Goal: Communication & Community: Share content

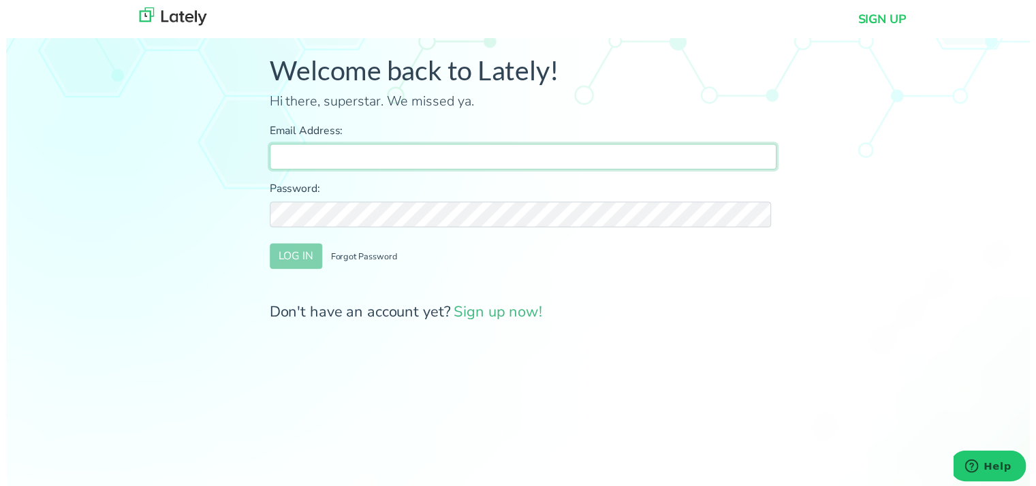
type input "[PERSON_NAME][EMAIL_ADDRESS][DOMAIN_NAME]"
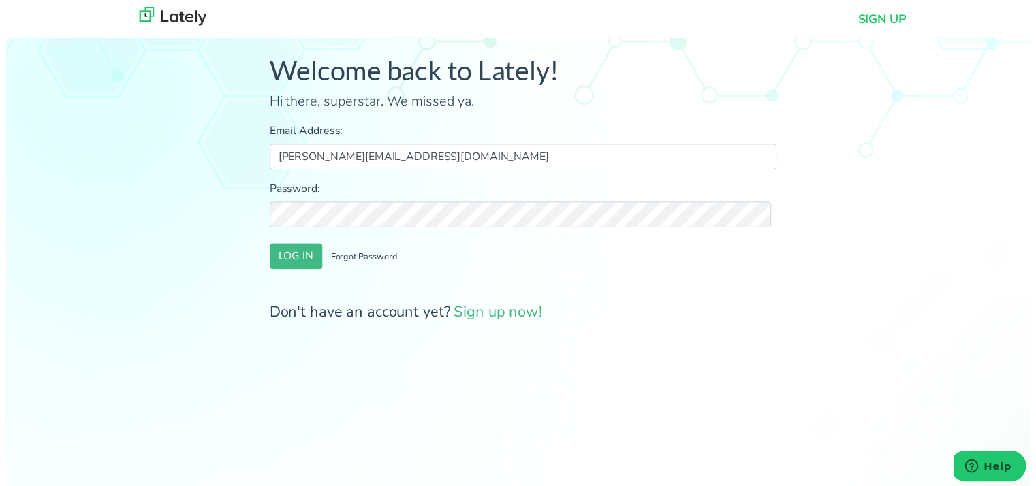
click at [242, 114] on div "Welcome back to Lately! Hi there, superstar. We missed ya. Email Address: [PERS…" at bounding box center [523, 196] width 1067 height 373
click at [286, 273] on form "Email Address: [PERSON_NAME][EMAIL_ADDRESS][DOMAIN_NAME] Password: LOG IN Forgo…" at bounding box center [523, 226] width 513 height 204
click at [288, 262] on button "LOG IN" at bounding box center [293, 260] width 53 height 26
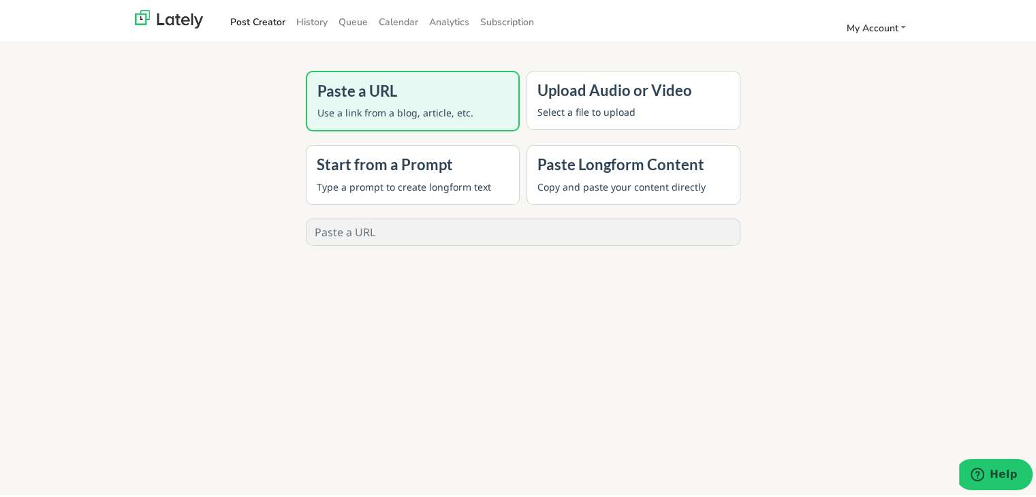
click at [165, 287] on div "Paste a URL Use a link from a blog, article, etc. Upload Audio or Video Select …" at bounding box center [523, 313] width 756 height 497
click at [315, 8] on link "History" at bounding box center [312, 19] width 42 height 22
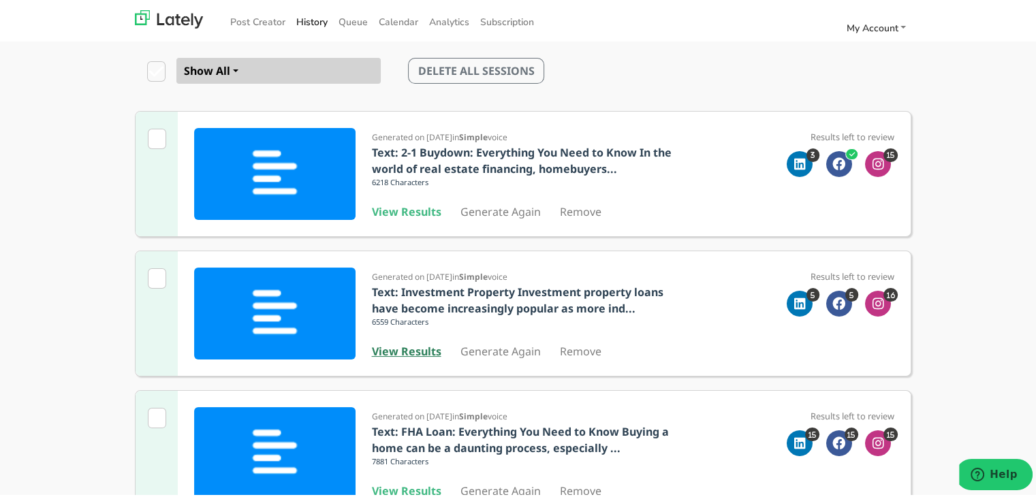
scroll to position [136, 0]
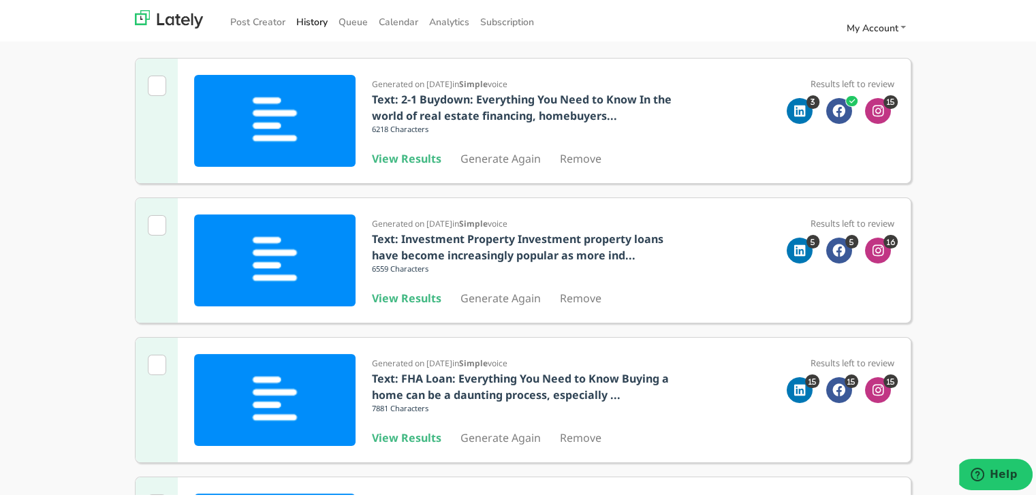
click at [418, 283] on div "Generated on [DATE] in Simple voice Text: Investment Property Investment proper…" at bounding box center [527, 258] width 310 height 92
click at [417, 289] on b "View Results" at bounding box center [406, 295] width 69 height 15
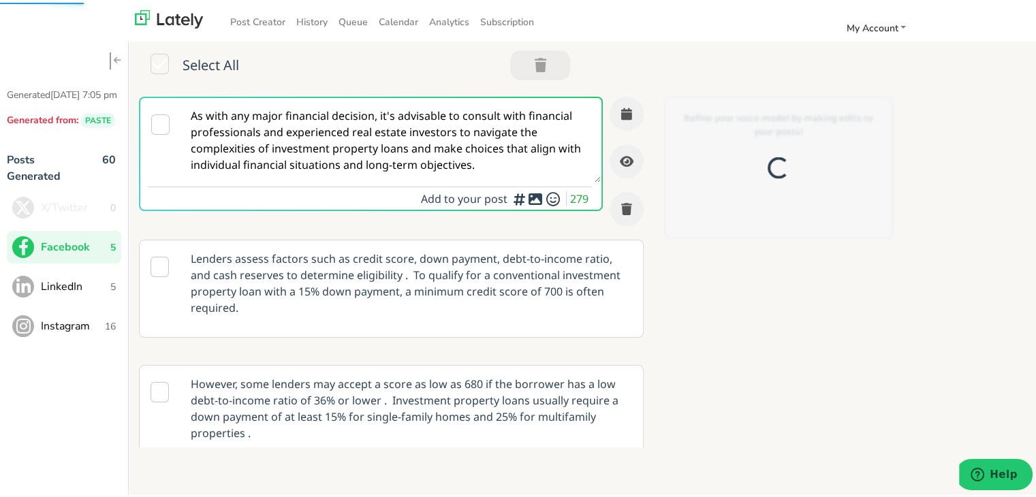
click at [227, 128] on textarea "As with any major financial decision, it's advisable to consult with financial …" at bounding box center [391, 137] width 420 height 84
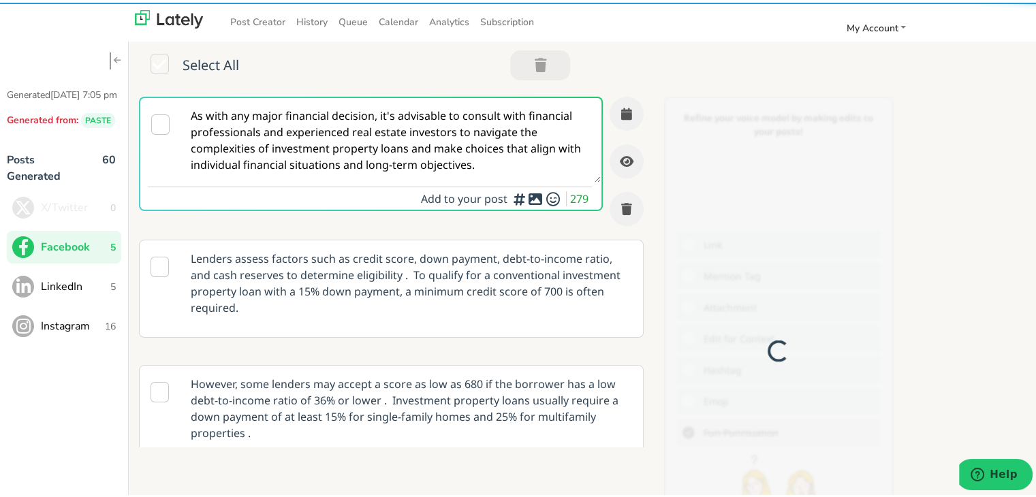
click at [227, 128] on textarea "As with any major financial decision, it's advisable to consult with financial …" at bounding box center [391, 137] width 420 height 84
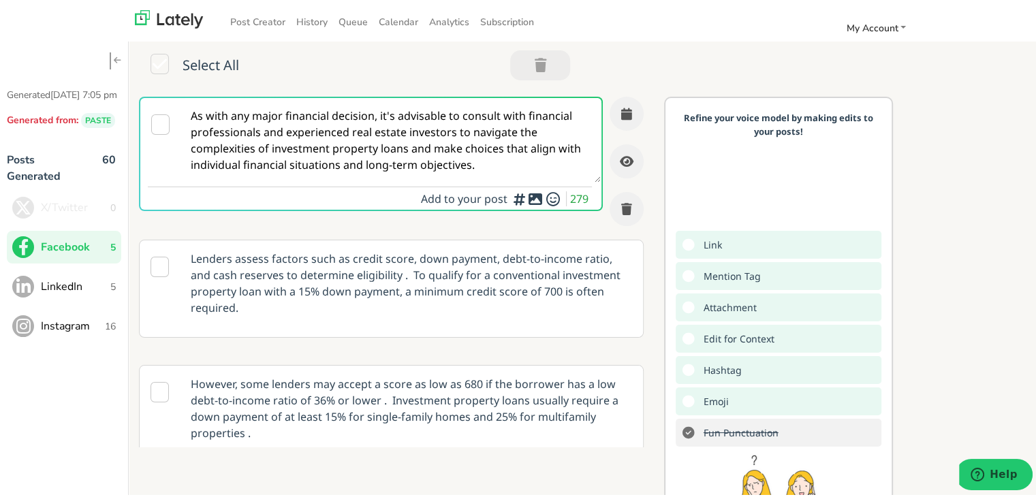
click at [227, 128] on textarea "As with any major financial decision, it's advisable to consult with financial …" at bounding box center [391, 137] width 420 height 84
paste textarea "Self-employed in [US_STATE] and exploring loans that don’t rely on traditional …"
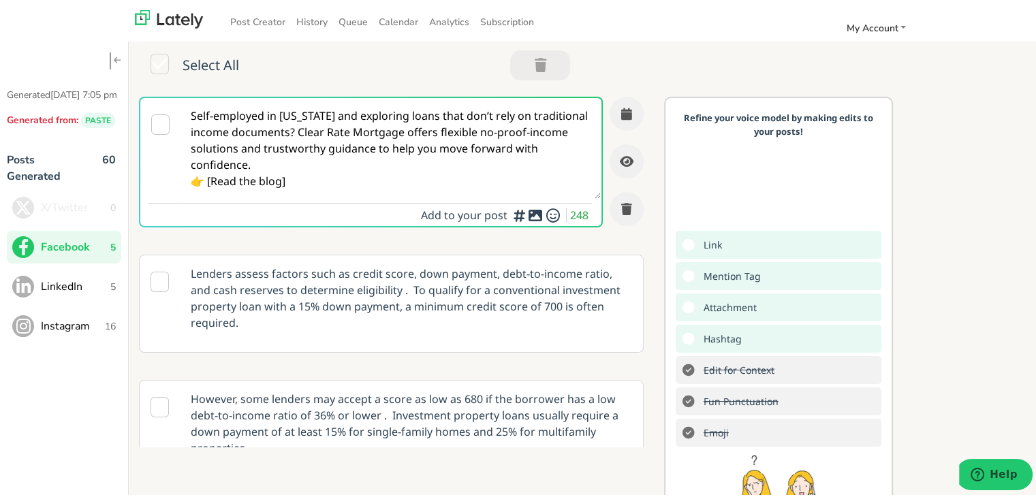
click at [351, 131] on textarea "Self-employed in [US_STATE] and exploring loans that don’t rely on traditional …" at bounding box center [391, 145] width 420 height 101
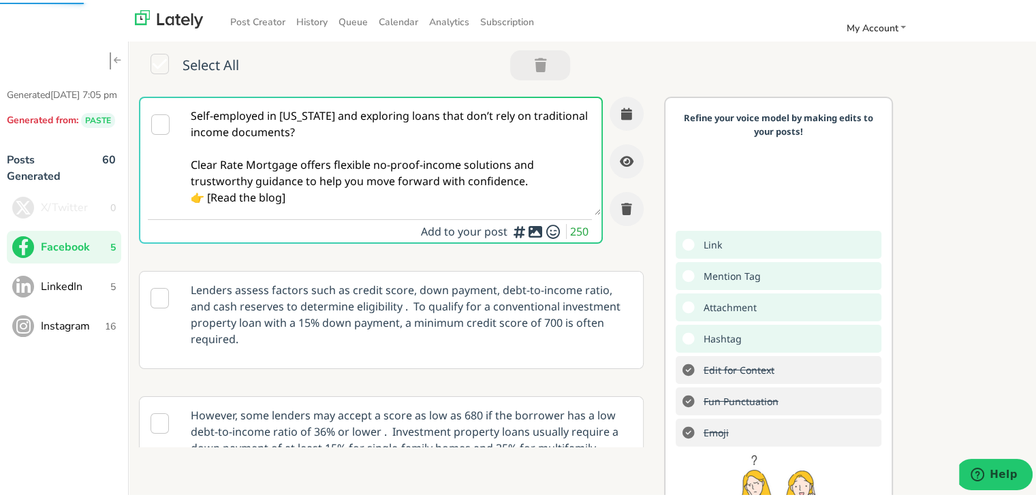
click at [529, 178] on textarea "Self-employed in [US_STATE] and exploring loans that don’t rely on traditional …" at bounding box center [391, 153] width 420 height 117
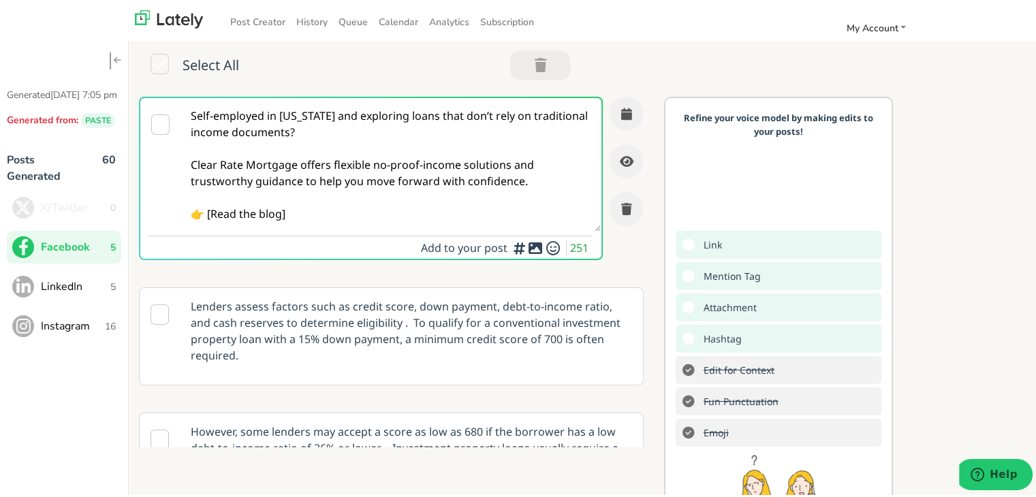
click at [212, 212] on textarea "Self-employed in [US_STATE] and exploring loans that don’t rely on traditional …" at bounding box center [391, 161] width 420 height 133
click at [335, 213] on textarea "Self-employed in [US_STATE] and exploring loans that don’t rely on traditional …" at bounding box center [391, 161] width 420 height 133
paste textarea "[URL][DOMAIN_NAME]"
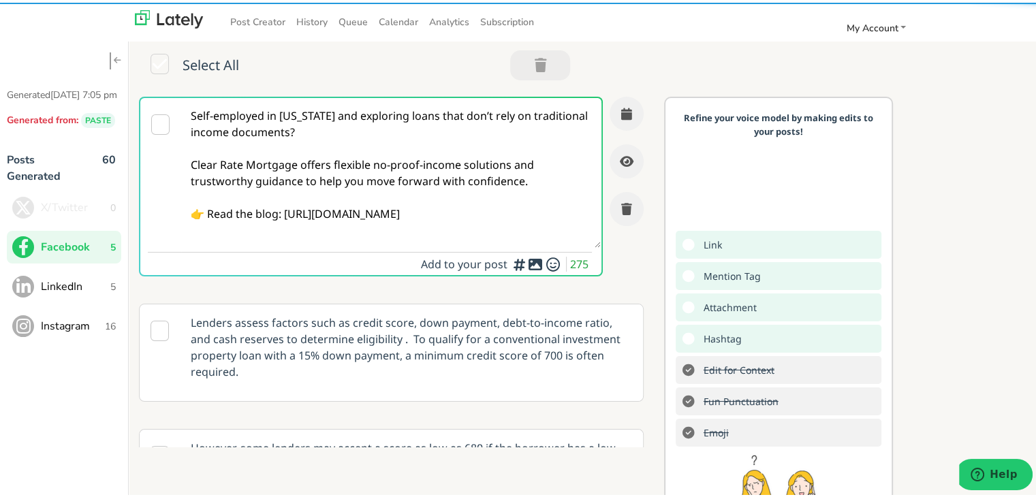
type textarea "Self-employed in [US_STATE] and exploring loans that don’t rely on traditional …"
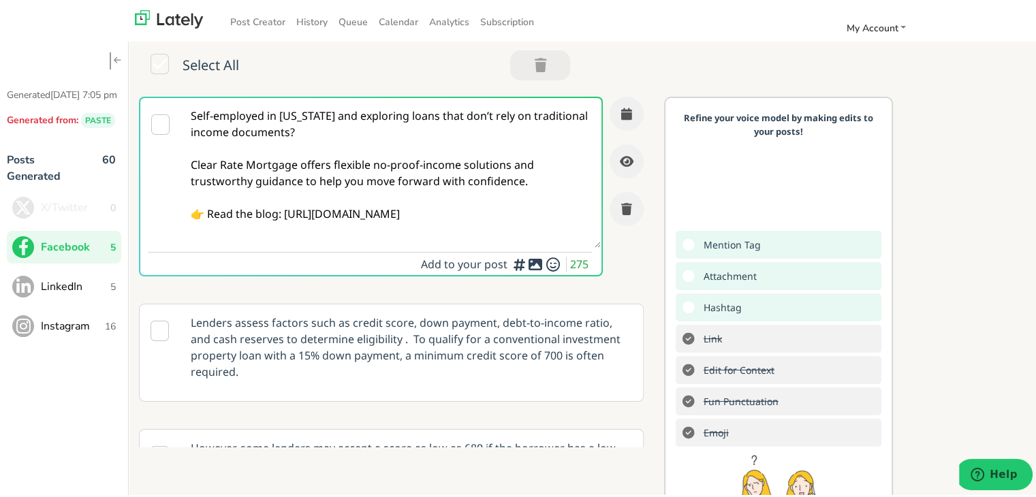
click at [511, 176] on textarea "Self-employed in [US_STATE] and exploring loans that don’t rely on traditional …" at bounding box center [391, 170] width 420 height 150
click at [621, 105] on icon "button" at bounding box center [626, 111] width 11 height 12
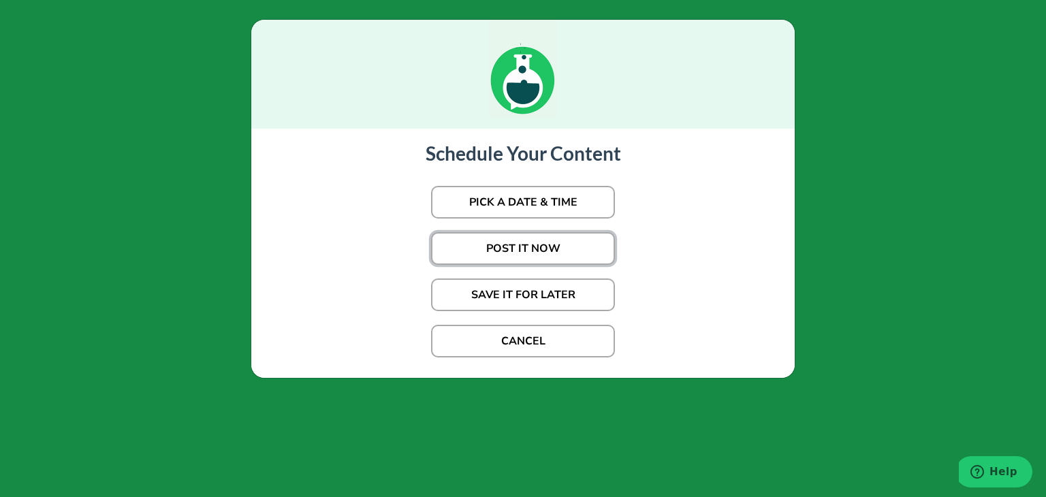
click at [558, 243] on button "POST IT NOW" at bounding box center [523, 248] width 184 height 33
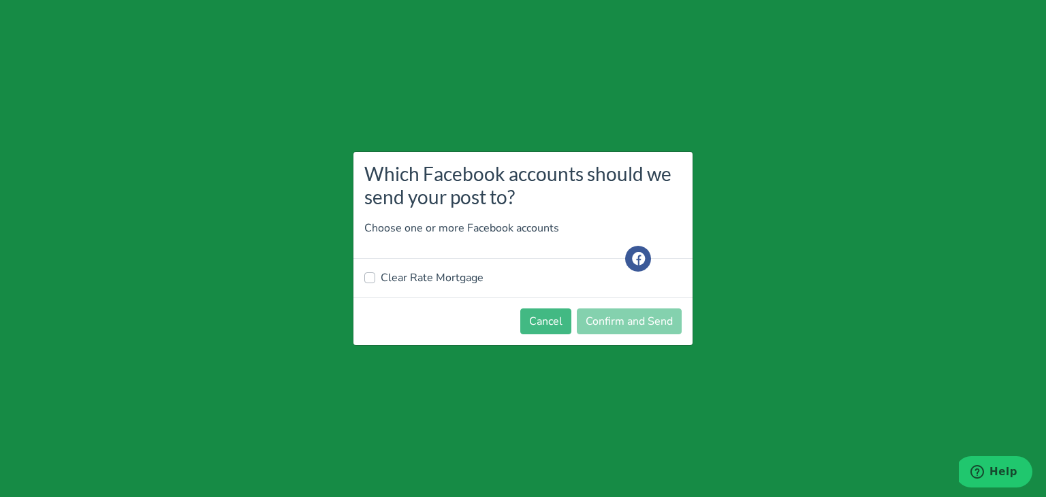
click at [436, 271] on label "Clear Rate Mortgage" at bounding box center [432, 278] width 103 height 16
click at [375, 271] on input "Clear Rate Mortgage" at bounding box center [369, 277] width 11 height 14
checkbox input "true"
click at [606, 319] on button "Confirm and Send" at bounding box center [629, 322] width 105 height 26
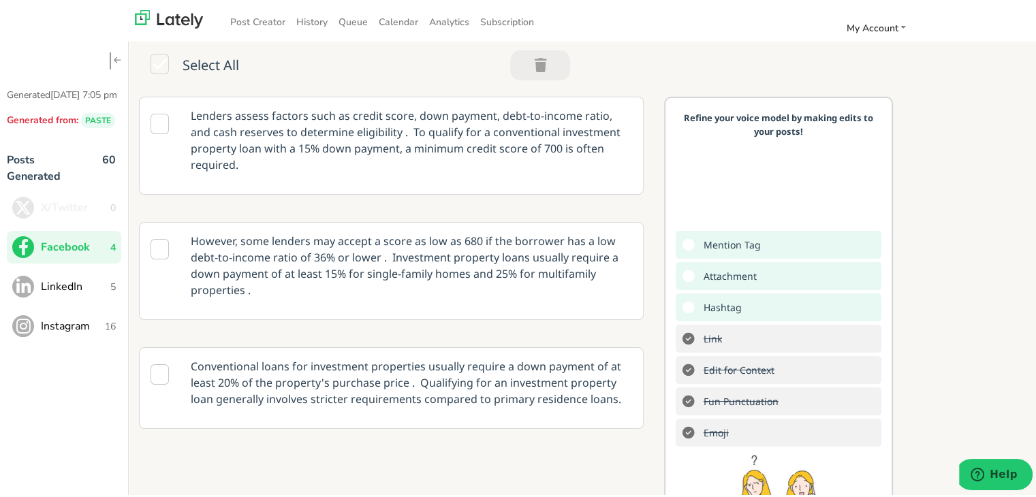
click at [93, 300] on button "LinkedIn 5" at bounding box center [64, 284] width 114 height 33
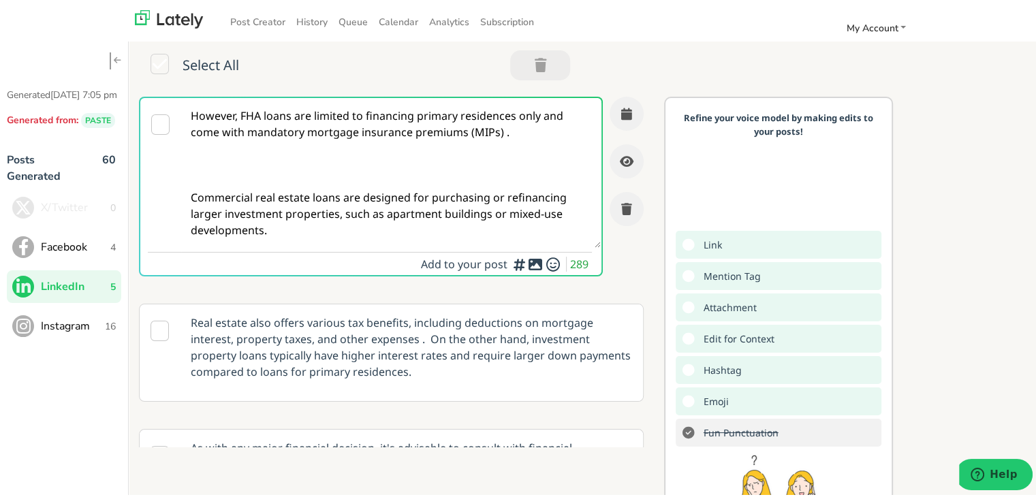
click at [368, 162] on textarea "However, FHA loans are limited to financing primary residences only and come wi…" at bounding box center [391, 170] width 420 height 150
paste textarea "Self-employed borrowers in [US_STATE]: Clear Rate Mortgage provides alternative…"
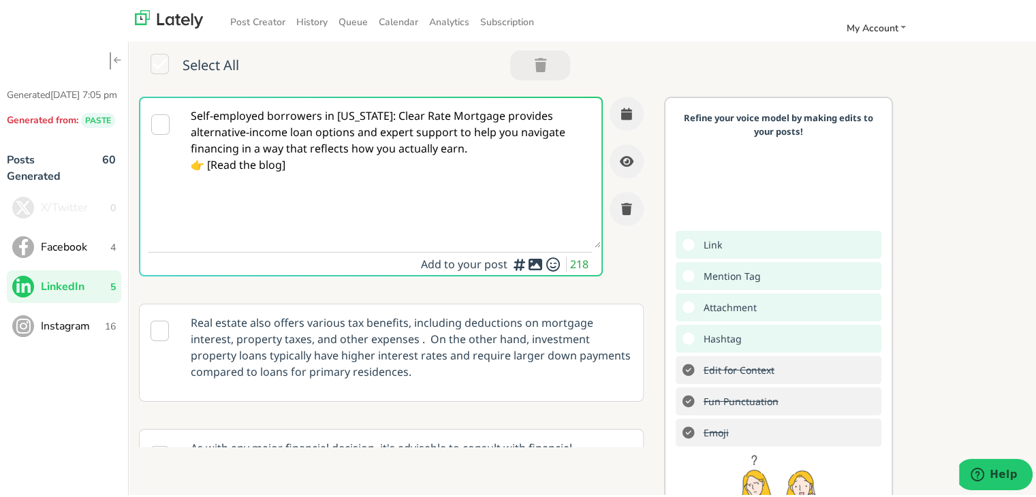
click at [499, 146] on textarea "Self-employed borrowers in [US_STATE]: Clear Rate Mortgage provides alternative…" at bounding box center [391, 170] width 420 height 150
click at [207, 178] on textarea "Self-employed borrowers in [US_STATE]: Clear Rate Mortgage provides alternative…" at bounding box center [391, 170] width 420 height 150
click at [215, 178] on textarea "Self-employed borrowers in [US_STATE]: Clear Rate Mortgage provides alternative…" at bounding box center [391, 170] width 420 height 150
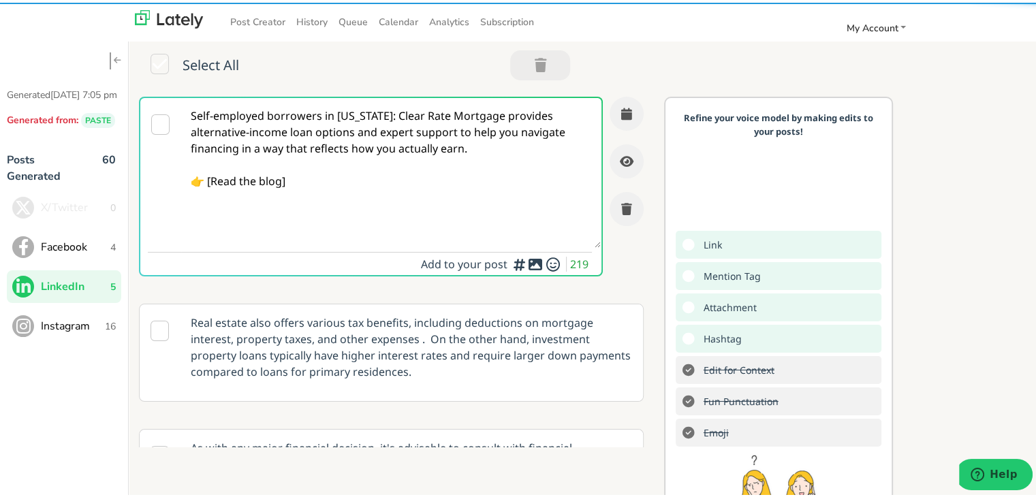
click at [210, 178] on textarea "Self-employed borrowers in [US_STATE]: Clear Rate Mortgage provides alternative…" at bounding box center [391, 170] width 420 height 150
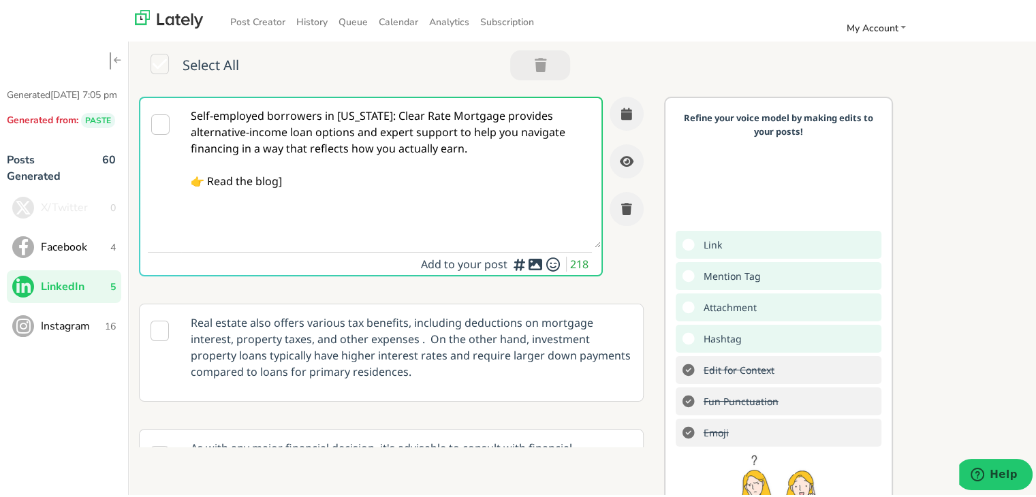
click at [292, 182] on textarea "Self-employed borrowers in [US_STATE]: Clear Rate Mortgage provides alternative…" at bounding box center [391, 170] width 420 height 150
click at [120, 255] on div "Generated [DATE] 7:05 pm Generated from: PASTE Posts Generated 60 X/Twitter 0 F…" at bounding box center [64, 279] width 129 height 497
click at [444, 172] on textarea "Self-employed borrowers in [US_STATE]: Clear Rate Mortgage provides alternative…" at bounding box center [391, 170] width 420 height 150
paste textarea "[URL][DOMAIN_NAME]"
type textarea "Self-employed borrowers in [US_STATE]: Clear Rate Mortgage provides alternative…"
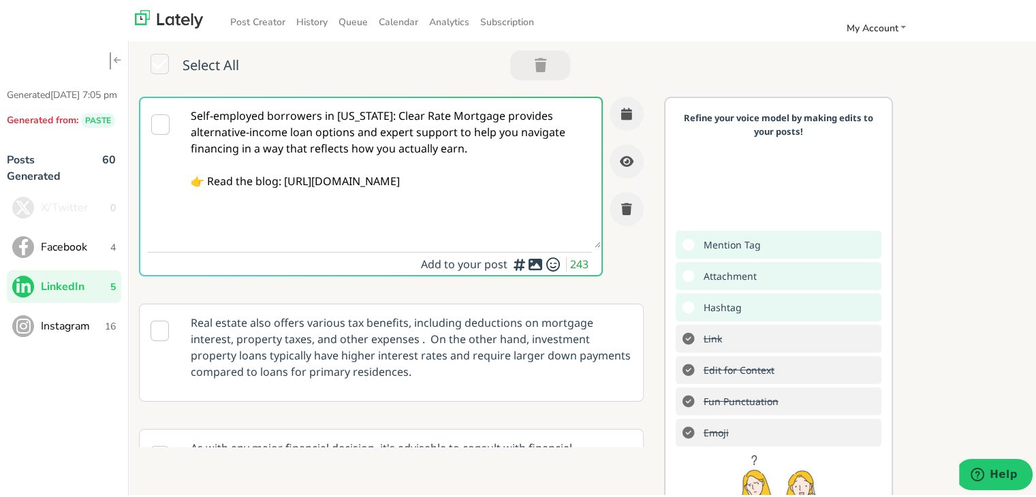
click at [1005, 197] on div "Self-employed borrowers in [US_STATE]: Clear Rate Mortgage provides alternative…" at bounding box center [587, 348] width 917 height 509
click at [621, 112] on icon "button" at bounding box center [626, 111] width 11 height 12
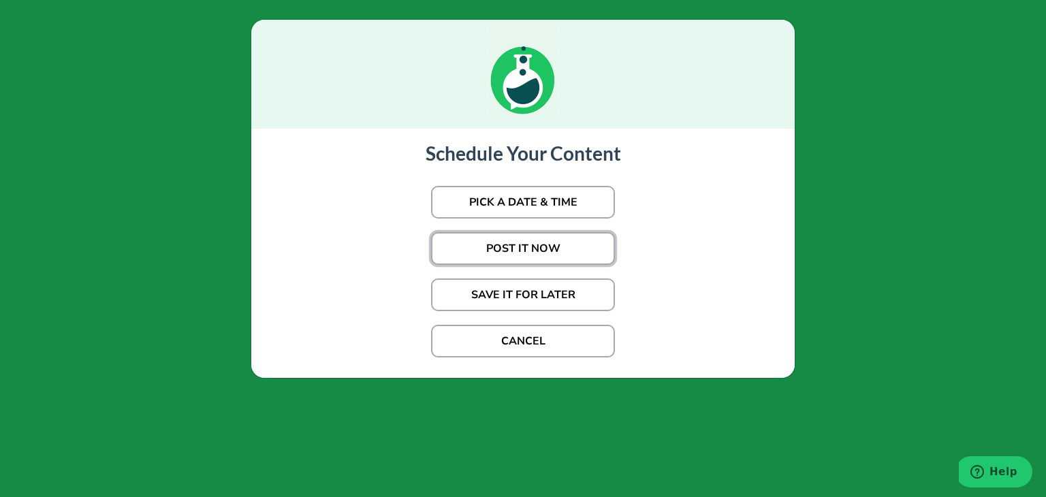
click at [530, 246] on button "POST IT NOW" at bounding box center [523, 248] width 184 height 33
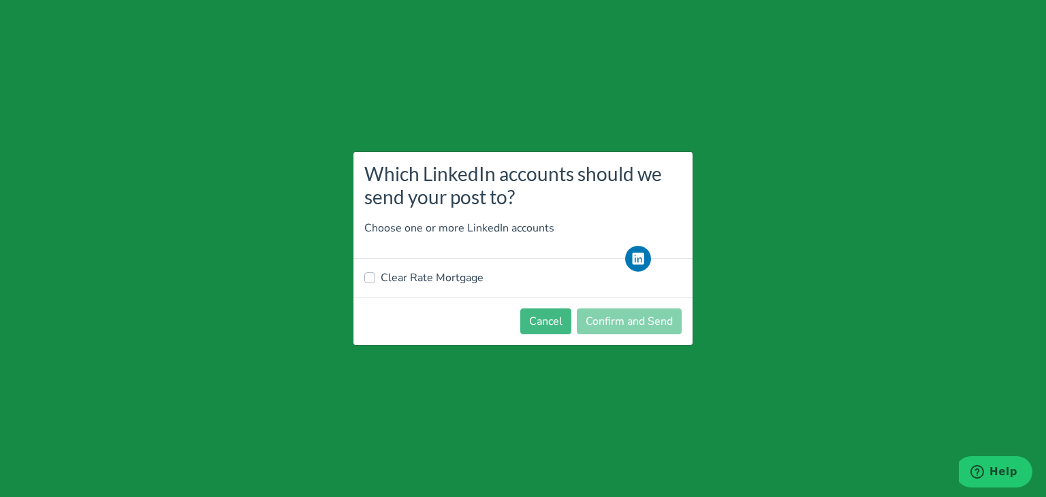
click at [447, 282] on label "Clear Rate Mortgage" at bounding box center [432, 278] width 103 height 16
click at [375, 282] on input "Clear Rate Mortgage" at bounding box center [369, 277] width 11 height 14
checkbox input "true"
click at [605, 319] on button "Confirm and Send" at bounding box center [629, 322] width 105 height 26
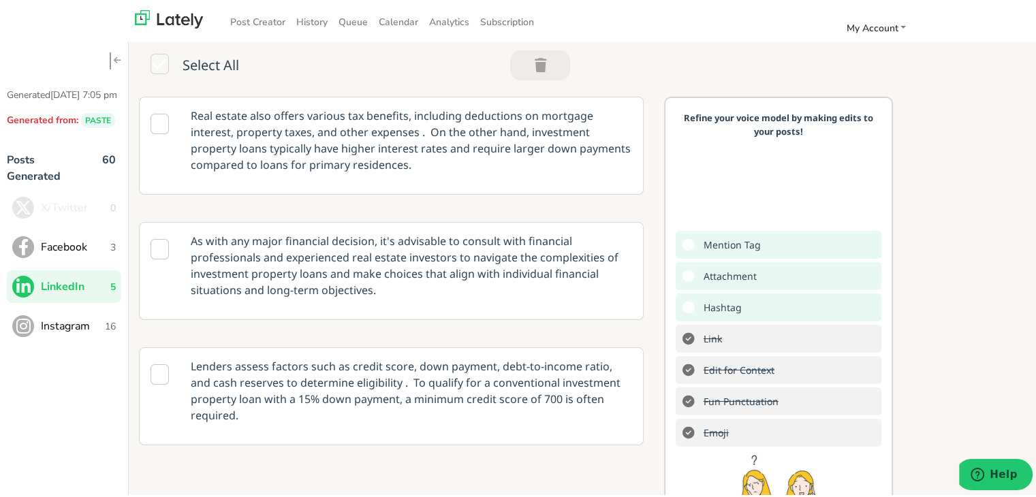
click at [983, 324] on div "Real estate also offers various tax benefits, including deductions on mortgage …" at bounding box center [587, 348] width 917 height 509
click at [63, 253] on span "Facebook" at bounding box center [75, 244] width 69 height 16
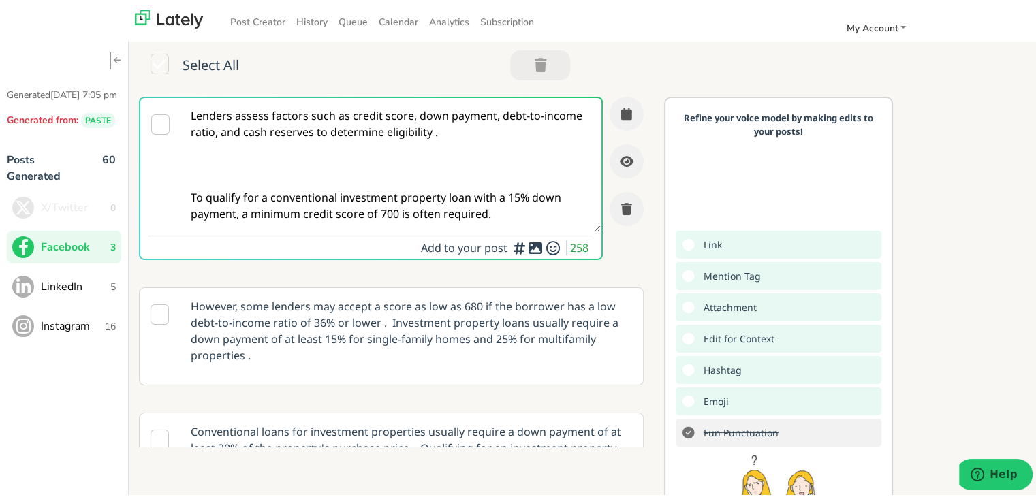
paste textarea "Thinking of buying your first home? An FHA loan could be your path forward. Cle…"
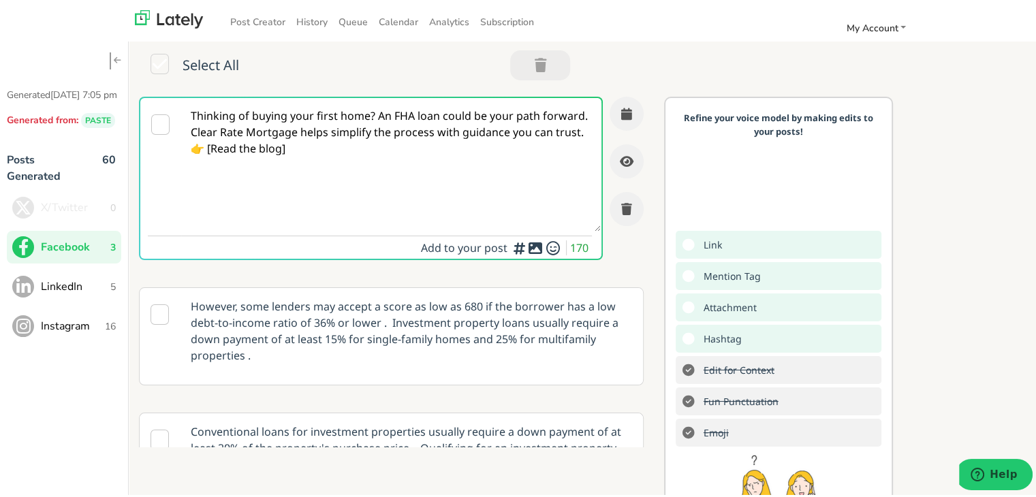
click at [220, 165] on textarea "Thinking of buying your first home? An FHA loan could be your path forward. Cle…" at bounding box center [391, 161] width 420 height 133
click at [251, 138] on textarea "Thinking of buying your first home? An FHA loan could be your path forward. Cle…" at bounding box center [391, 161] width 420 height 133
click at [375, 112] on textarea "Thinking of buying your first home? An FHA loan could be your path forward. Cle…" at bounding box center [391, 161] width 420 height 133
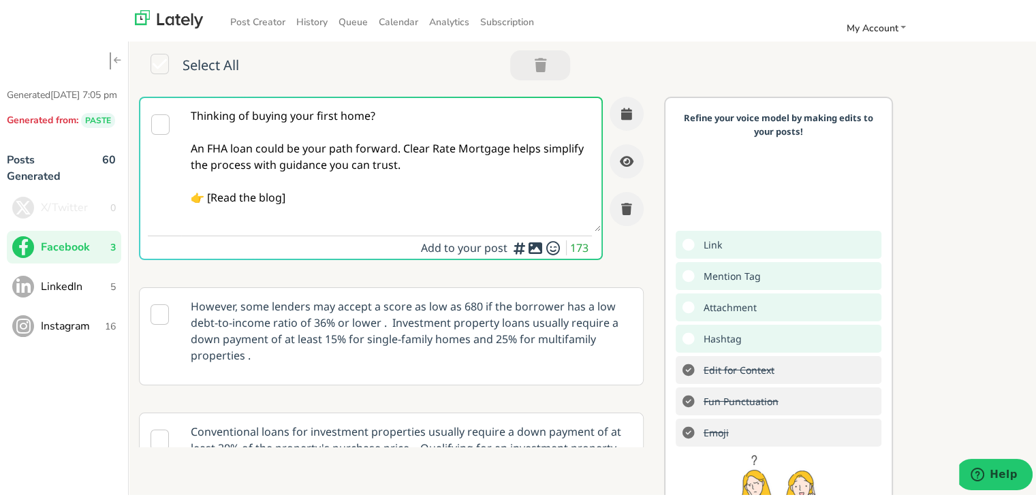
click at [346, 204] on textarea "Thinking of buying your first home? An FHA loan could be your path forward. Cle…" at bounding box center [391, 161] width 420 height 133
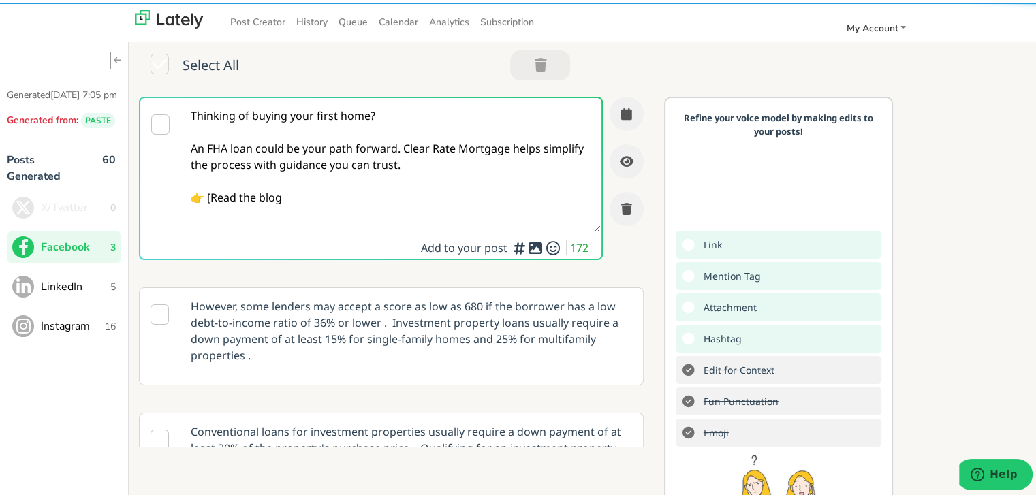
click at [212, 204] on textarea "Thinking of buying your first home? An FHA loan could be your path forward. Cle…" at bounding box center [391, 161] width 420 height 133
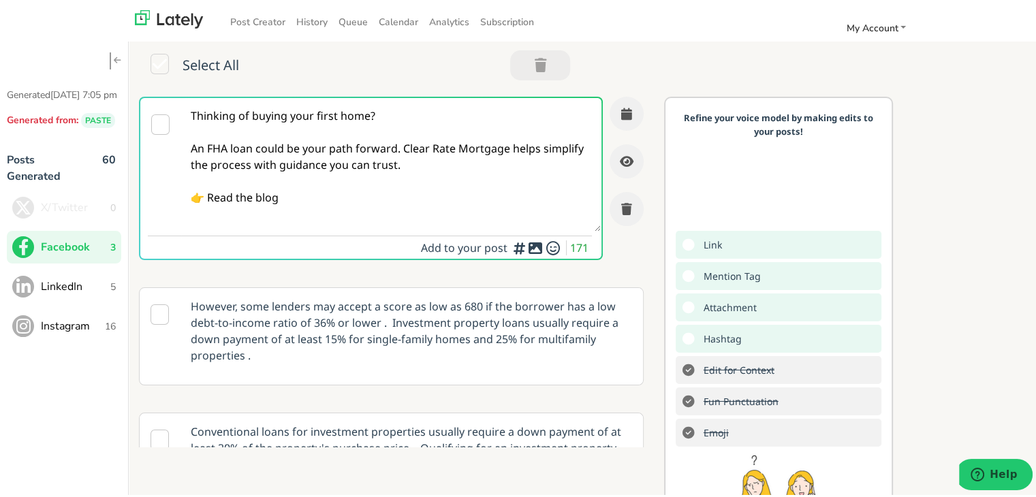
click at [297, 198] on textarea "Thinking of buying your first home? An FHA loan could be your path forward. Cle…" at bounding box center [391, 161] width 420 height 133
paste textarea "[URL][DOMAIN_NAME]"
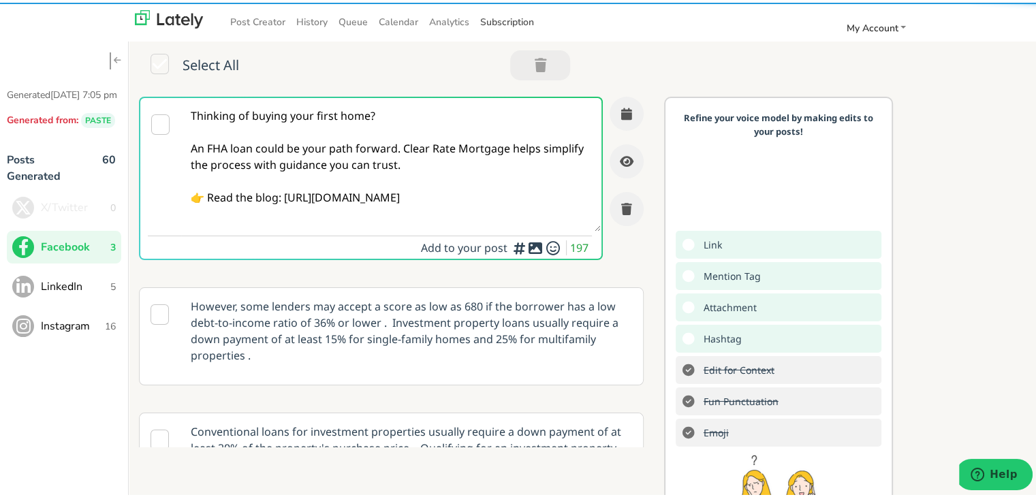
type textarea "Thinking of buying your first home? An FHA loan could be your path forward. Cle…"
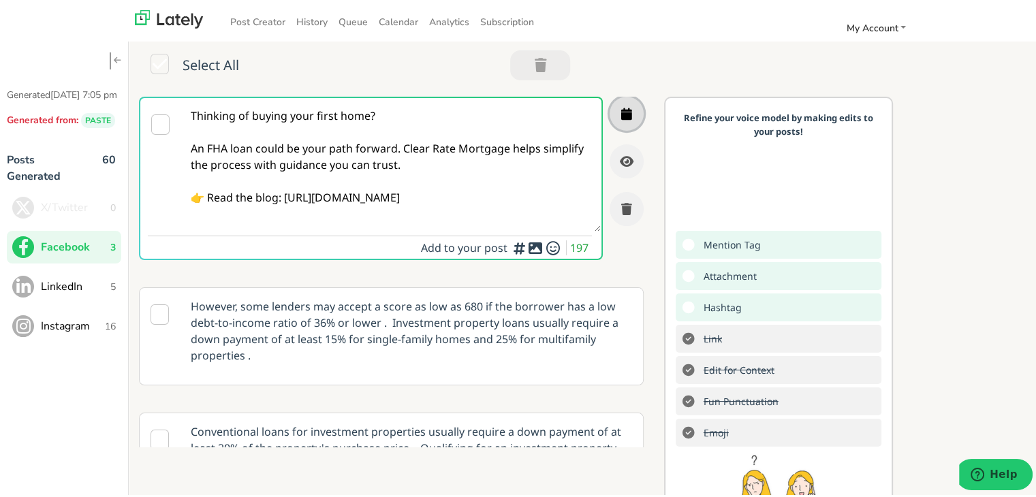
click at [610, 119] on button "button" at bounding box center [627, 111] width 34 height 34
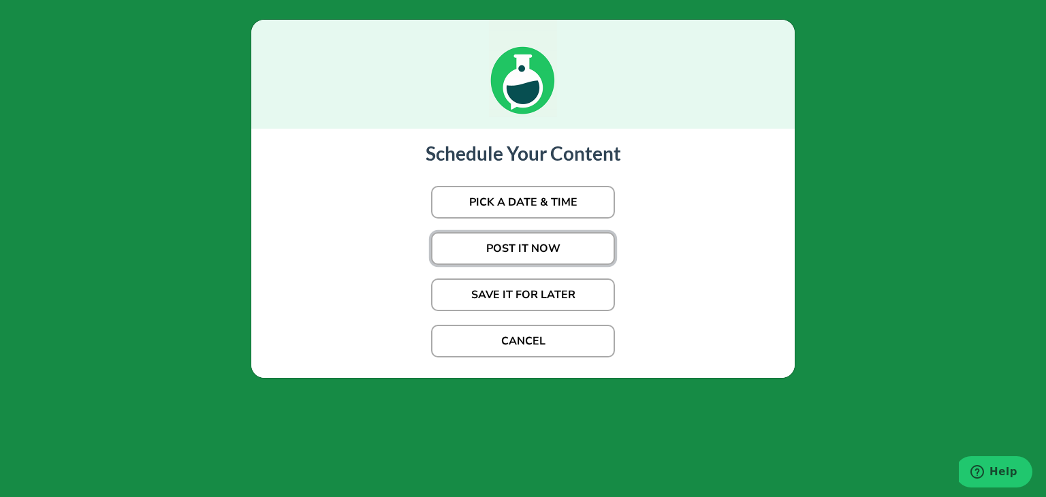
click at [519, 246] on button "POST IT NOW" at bounding box center [523, 248] width 184 height 33
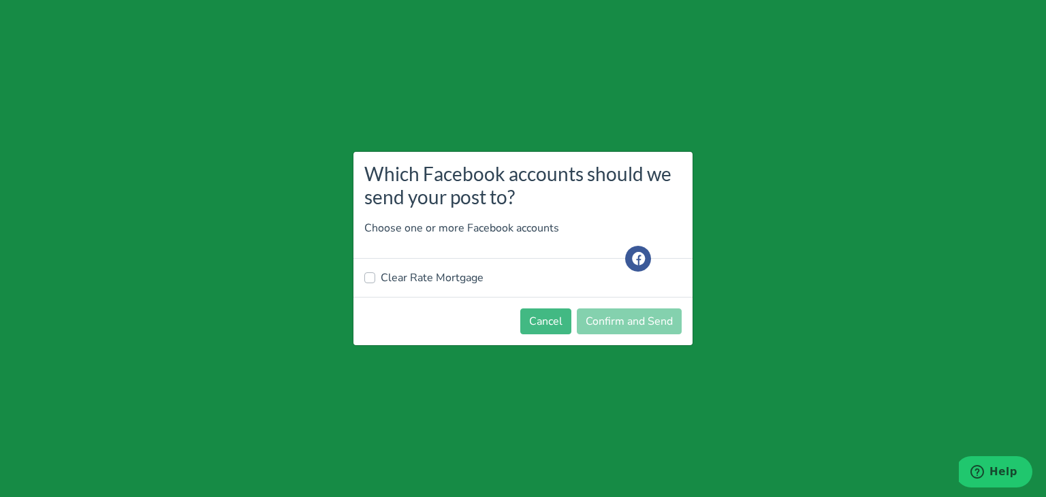
click at [422, 270] on label "Clear Rate Mortgage" at bounding box center [432, 278] width 103 height 16
click at [375, 270] on input "Clear Rate Mortgage" at bounding box center [369, 277] width 11 height 14
checkbox input "true"
click at [642, 326] on button "Confirm and Send" at bounding box center [629, 322] width 105 height 26
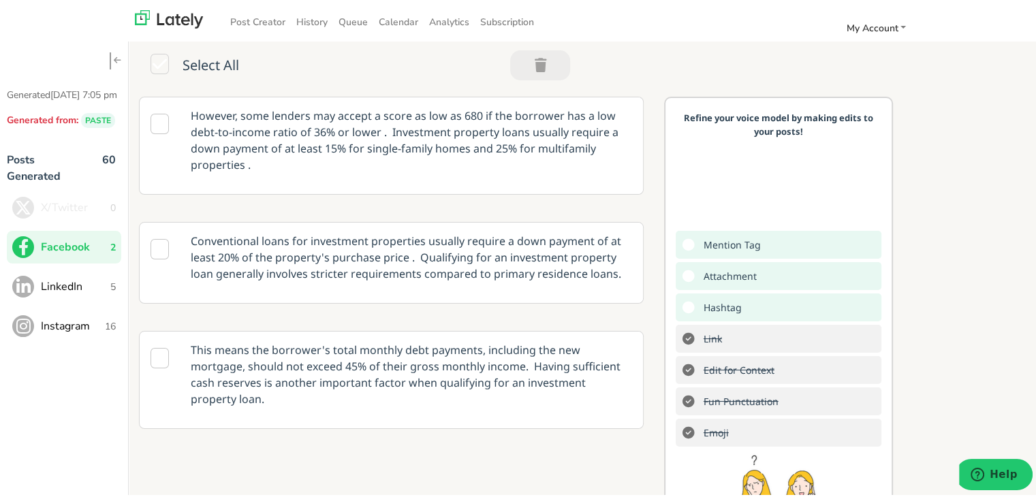
click at [111, 291] on span "5" at bounding box center [112, 284] width 5 height 14
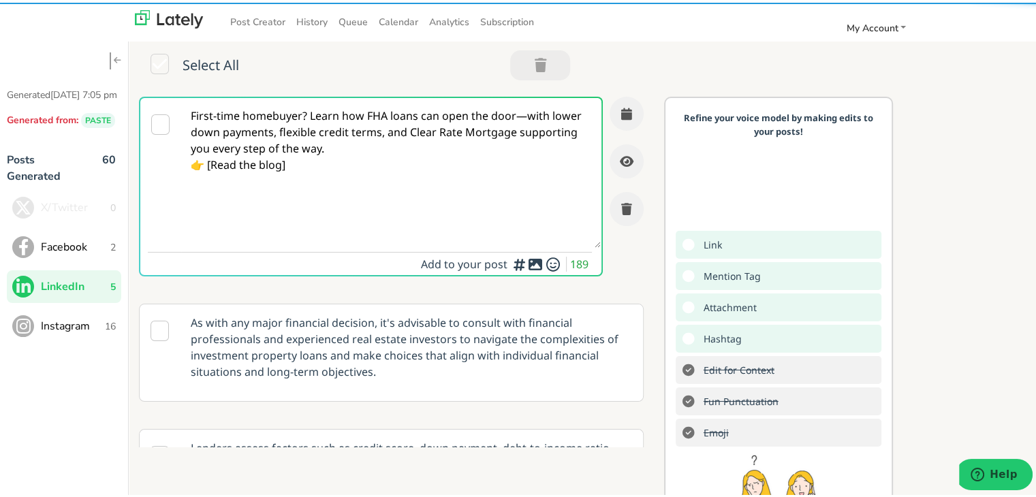
click at [310, 115] on textarea "First-time homebuyer? Learn how FHA loans can open the door—with lower down pay…" at bounding box center [391, 170] width 420 height 150
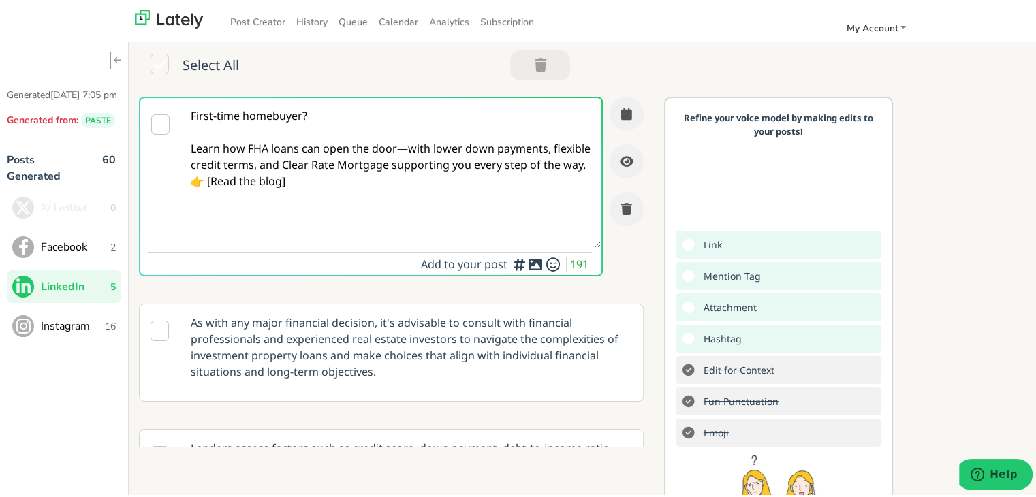
click at [409, 148] on textarea "First-time homebuyer? Learn how FHA loans can open the door—with lower down pay…" at bounding box center [391, 170] width 420 height 150
click at [404, 144] on textarea "First-time homebuyer? Learn how FHA loans can open the door—with lower down pay…" at bounding box center [391, 170] width 420 height 150
click at [332, 187] on textarea "First-time homebuyer? Learn how FHA loans can open the door with lower down pay…" at bounding box center [391, 170] width 420 height 150
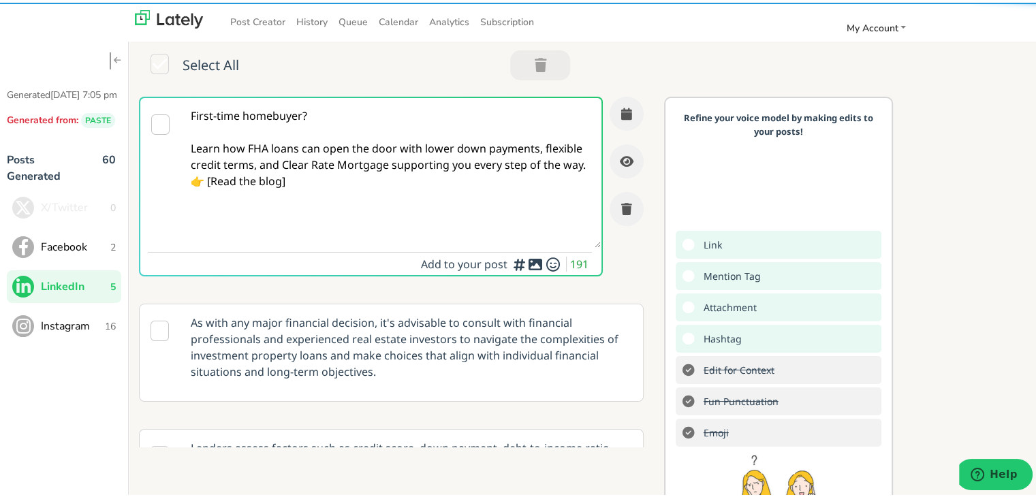
click at [277, 175] on textarea "First-time homebuyer? Learn how FHA loans can open the door with lower down pay…" at bounding box center [391, 170] width 420 height 150
click at [310, 211] on textarea "First-time homebuyer? Learn how FHA loans can open the door with lower down pay…" at bounding box center [391, 170] width 420 height 150
click at [215, 210] on textarea "First-time homebuyer? Learn how FHA loans can open the door with lower down pay…" at bounding box center [391, 170] width 420 height 150
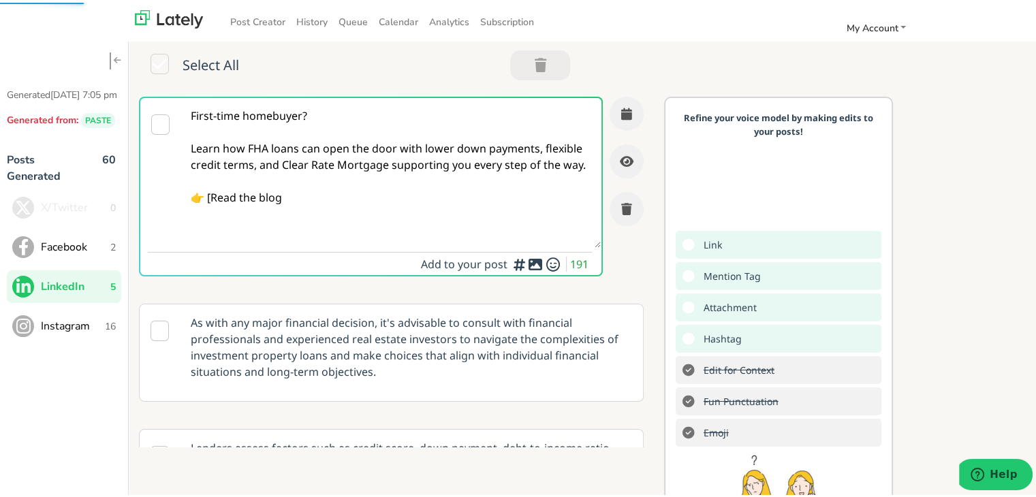
click at [212, 212] on textarea "First-time homebuyer? Learn how FHA loans can open the door with lower down pay…" at bounding box center [391, 170] width 420 height 150
click at [315, 221] on textarea "First-time homebuyer? Learn how FHA loans can open the door with lower down pay…" at bounding box center [391, 170] width 420 height 150
paste textarea "[URL][DOMAIN_NAME]"
type textarea "First-time homebuyer? Learn how FHA loans can open the door with lower down pay…"
click at [621, 107] on icon "button" at bounding box center [626, 111] width 11 height 12
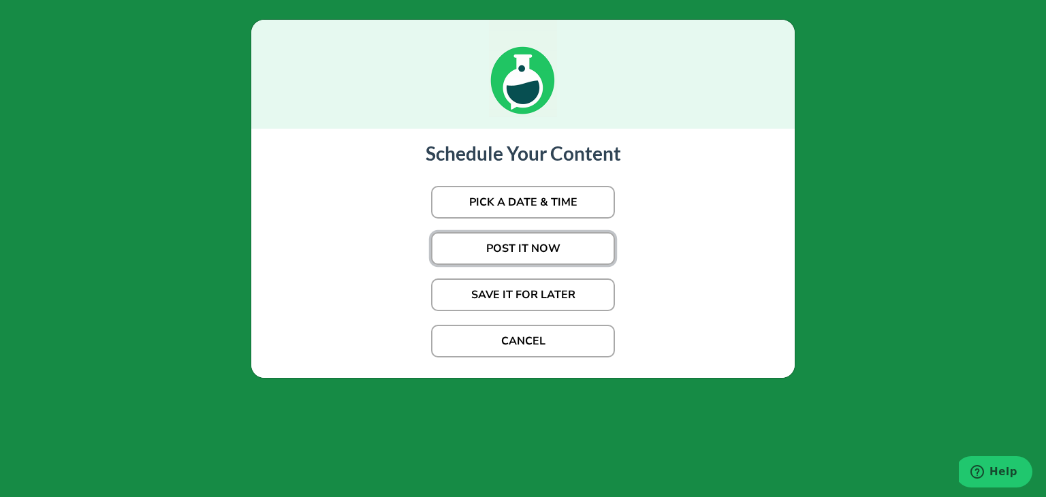
click at [505, 248] on button "POST IT NOW" at bounding box center [523, 248] width 184 height 33
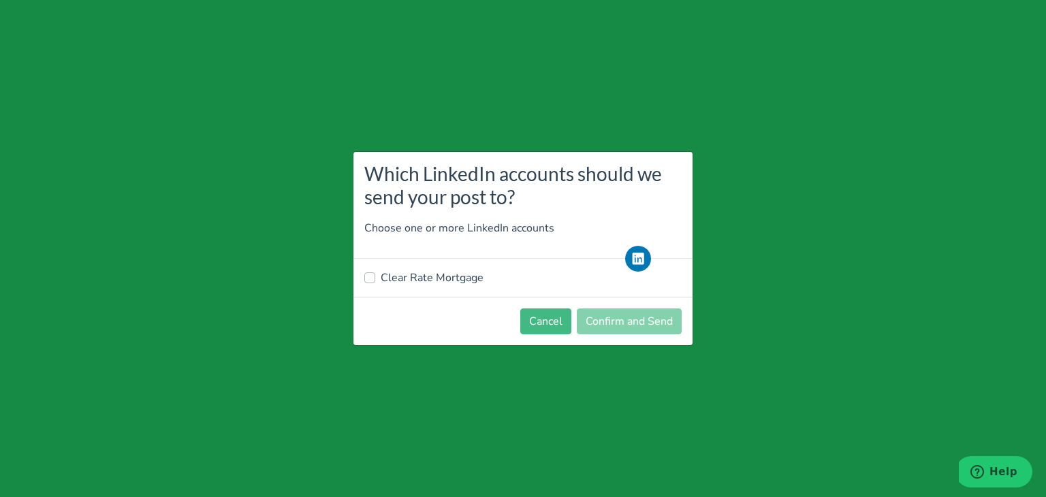
drag, startPoint x: 398, startPoint y: 289, endPoint x: 405, endPoint y: 283, distance: 9.2
click at [400, 288] on div "Clear Rate Mortgage" at bounding box center [522, 278] width 339 height 38
click at [406, 281] on label "Clear Rate Mortgage" at bounding box center [432, 278] width 103 height 16
click at [375, 281] on input "Clear Rate Mortgage" at bounding box center [369, 277] width 11 height 14
checkbox input "true"
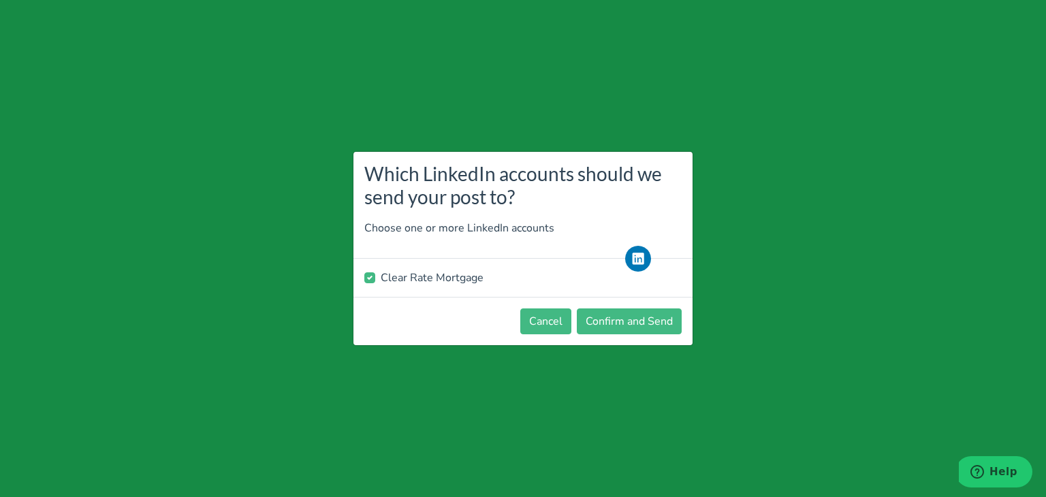
click at [670, 336] on footer "Cancel Confirm and Send" at bounding box center [522, 321] width 339 height 48
click at [655, 319] on button "Confirm and Send" at bounding box center [629, 322] width 105 height 26
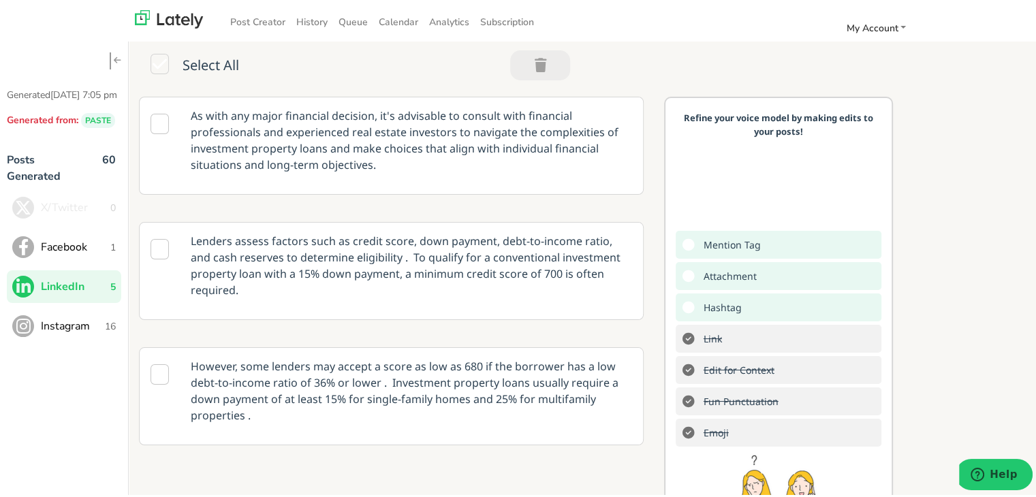
click at [255, 172] on p "As with any major financial decision, it's advisable to consult with financial …" at bounding box center [411, 138] width 462 height 86
